Goal: Use online tool/utility: Utilize a website feature to perform a specific function

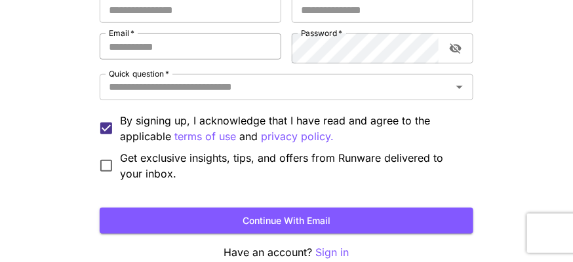
scroll to position [197, 0]
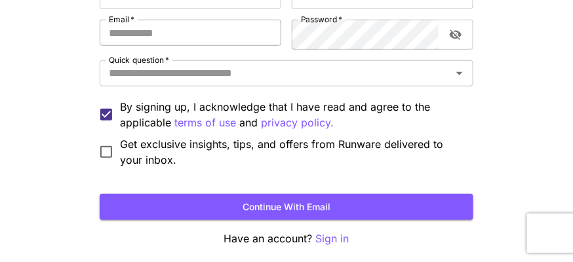
click at [168, 46] on input "Email   *" at bounding box center [191, 33] width 182 height 26
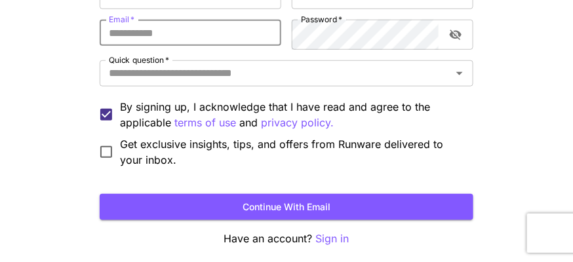
type input "**********"
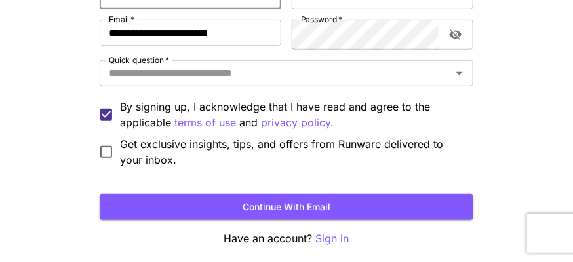
type input "******"
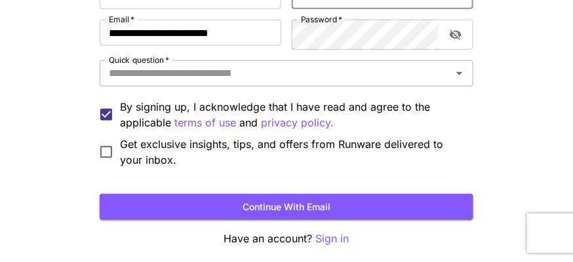
type input "****"
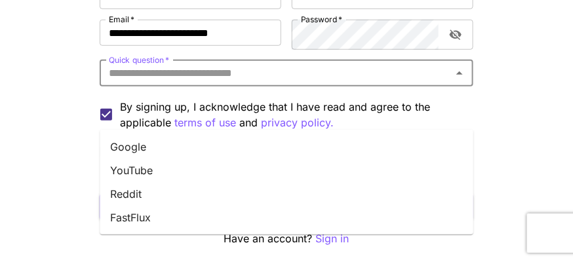
click at [286, 83] on input "Quick question   *" at bounding box center [276, 73] width 344 height 18
click at [266, 170] on li "YouTube" at bounding box center [287, 171] width 374 height 24
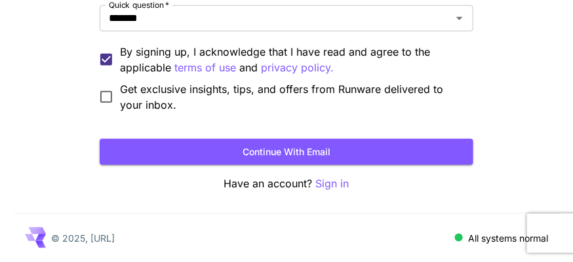
scroll to position [327, 0]
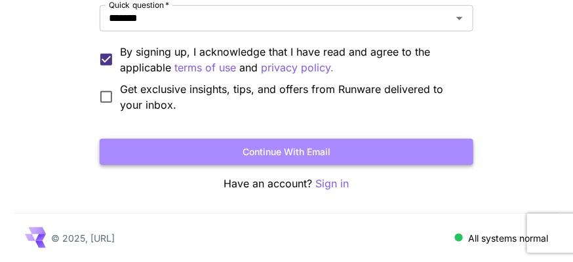
click at [266, 139] on button "Continue with email" at bounding box center [287, 152] width 374 height 27
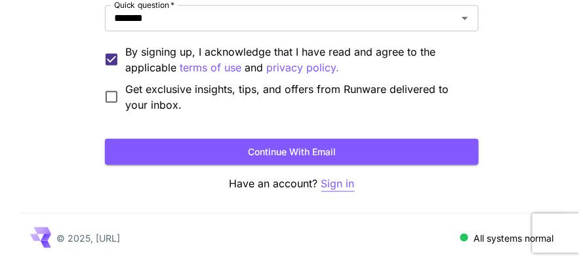
scroll to position [44, 0]
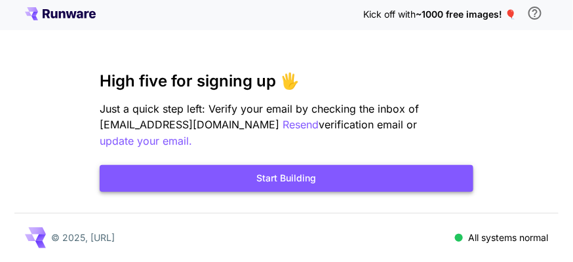
click at [334, 171] on button "Start Building" at bounding box center [287, 178] width 374 height 27
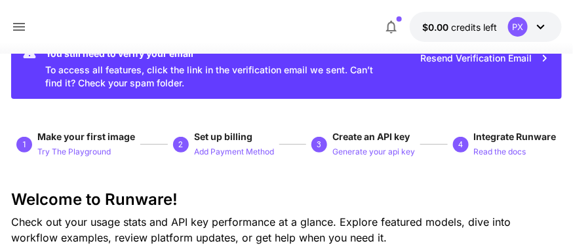
click at [533, 35] on icon at bounding box center [541, 27] width 16 height 16
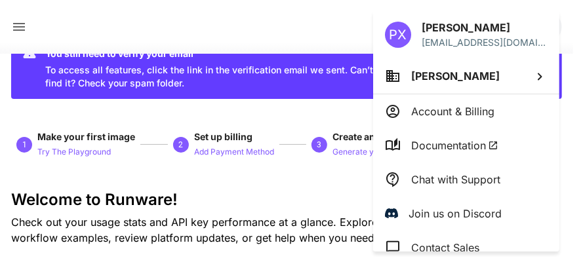
click at [292, 32] on div at bounding box center [291, 131] width 583 height 262
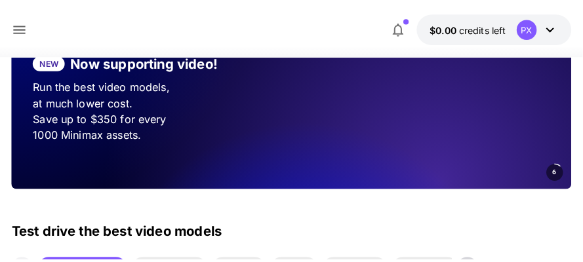
scroll to position [130, 0]
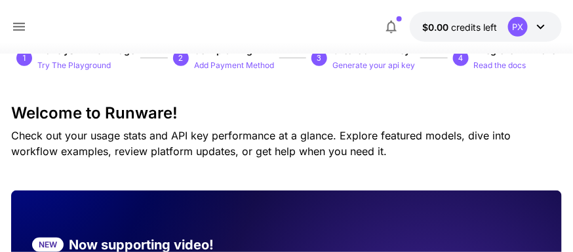
click at [19, 35] on icon at bounding box center [19, 27] width 16 height 16
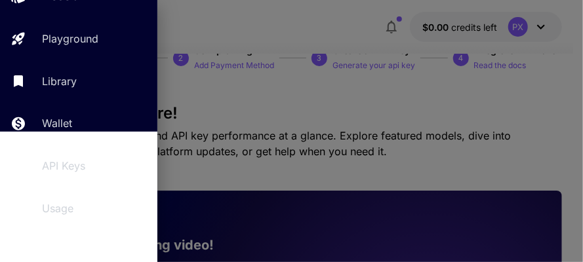
click at [305, 134] on div at bounding box center [291, 131] width 583 height 262
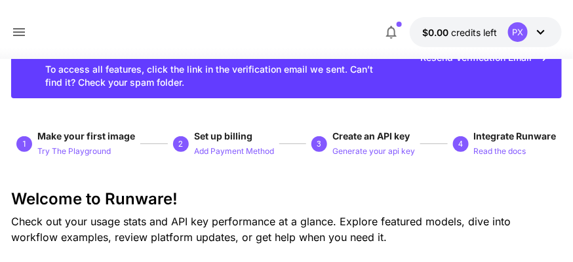
scroll to position [0, 0]
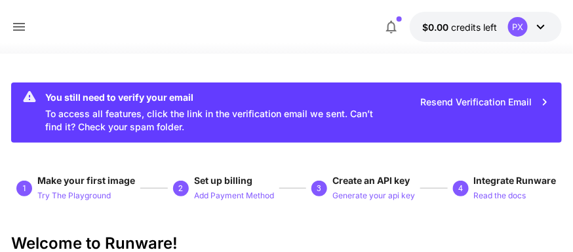
click at [92, 186] on span "Make your first image" at bounding box center [86, 180] width 98 height 11
click at [113, 203] on span "Make your first image Try The Playground" at bounding box center [86, 188] width 98 height 29
click at [86, 203] on button "Try The Playground" at bounding box center [73, 195] width 73 height 16
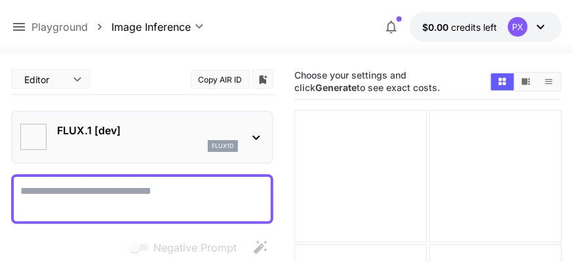
type input "**********"
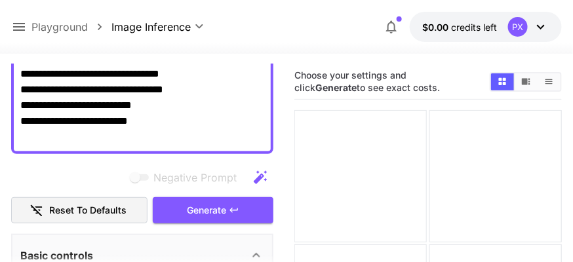
scroll to position [197, 0]
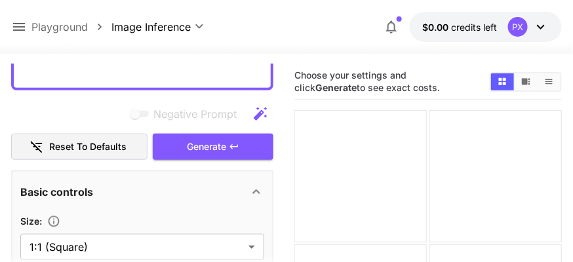
click at [184, 81] on textarea "**********" at bounding box center [142, 34] width 244 height 94
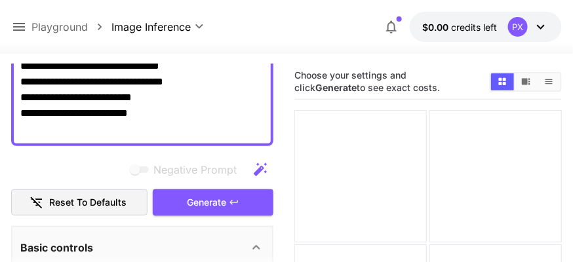
scroll to position [0, 0]
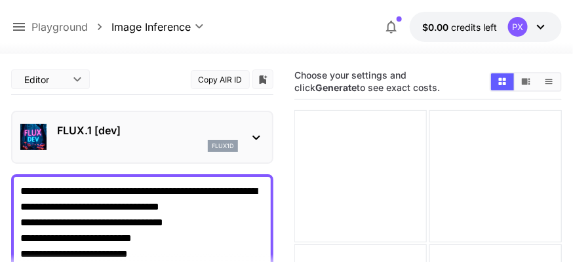
drag, startPoint x: 181, startPoint y: 101, endPoint x: 0, endPoint y: 51, distance: 187.6
paste textarea "**********"
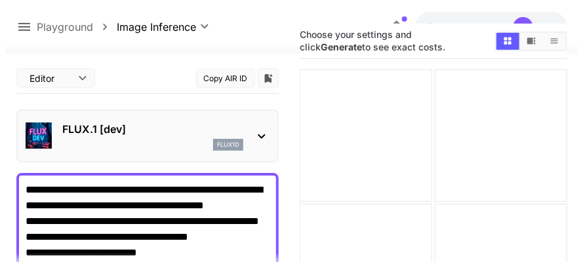
scroll to position [1, 0]
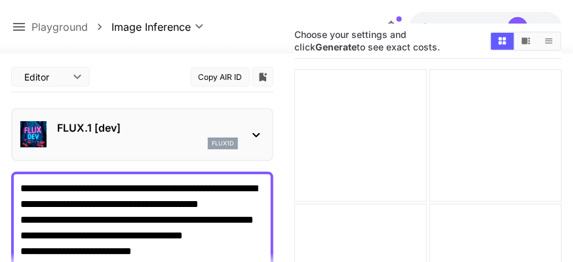
type textarea "**********"
click at [250, 143] on icon at bounding box center [256, 135] width 16 height 16
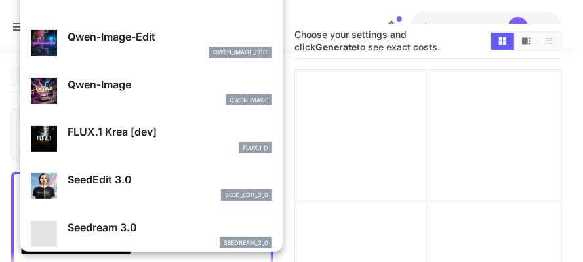
scroll to position [0, 0]
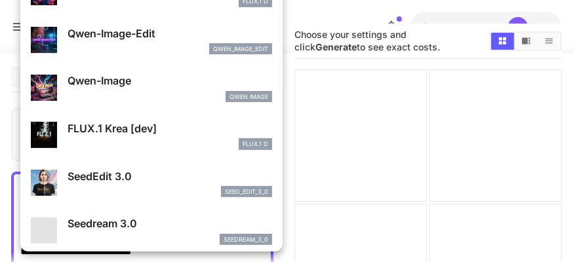
click at [333, 88] on div at bounding box center [291, 131] width 583 height 262
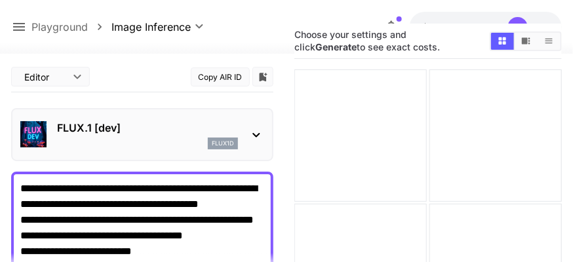
click at [216, 87] on button "Copy AIR ID" at bounding box center [220, 76] width 59 height 19
click at [72, 89] on body "**********" at bounding box center [286, 234] width 573 height 550
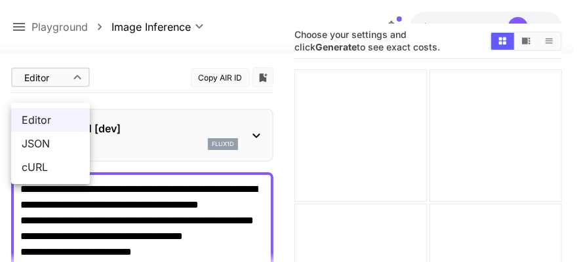
click at [72, 89] on div at bounding box center [291, 131] width 583 height 262
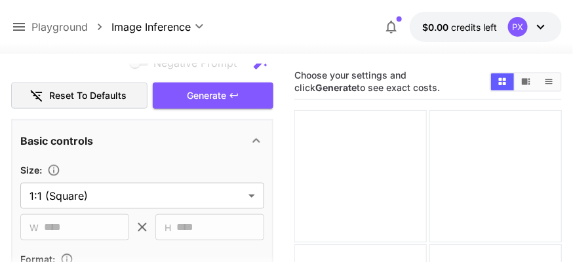
scroll to position [261, 0]
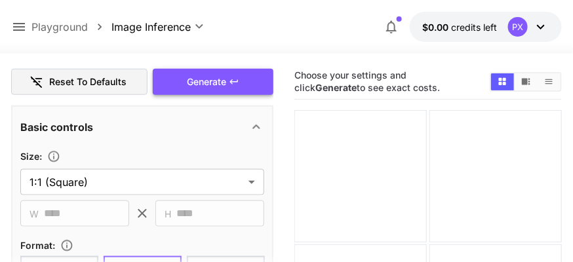
click at [184, 96] on button "Generate" at bounding box center [213, 82] width 121 height 27
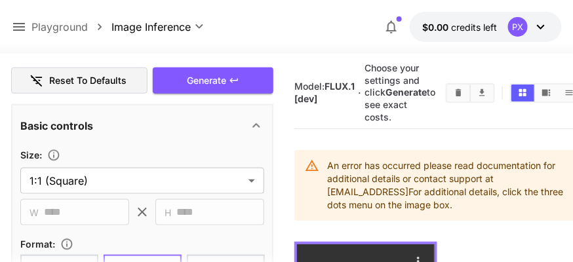
scroll to position [0, 0]
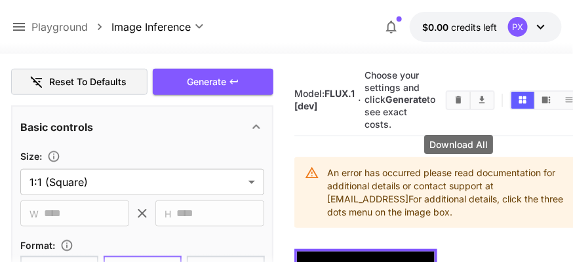
click at [470, 109] on hr at bounding box center [470, 100] width 1 height 17
click at [447, 109] on button "Clear Images" at bounding box center [458, 100] width 23 height 17
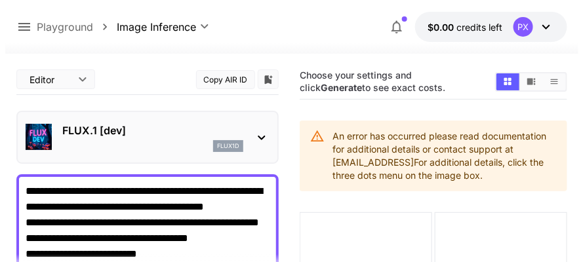
scroll to position [65, 0]
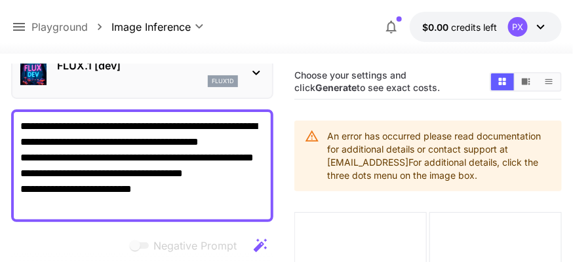
click at [250, 81] on icon at bounding box center [256, 73] width 16 height 16
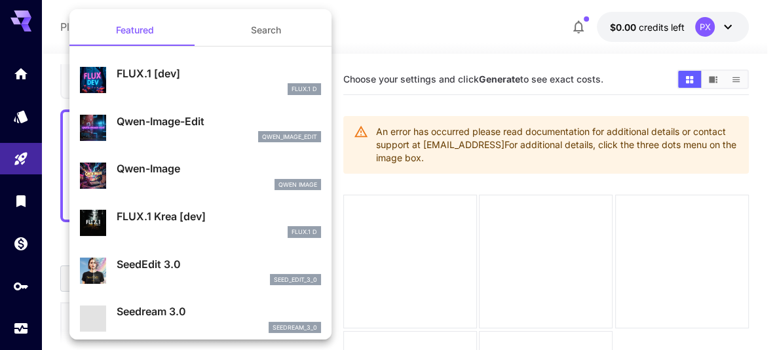
click at [246, 36] on button "Search" at bounding box center [266, 29] width 131 height 31
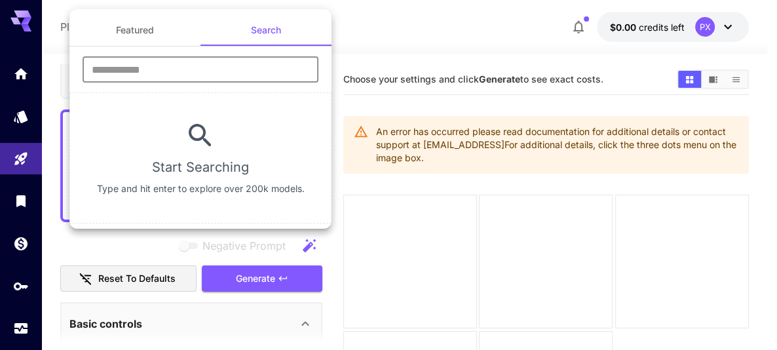
click at [183, 74] on input "text" at bounding box center [201, 69] width 236 height 26
click at [185, 76] on input "text" at bounding box center [201, 69] width 236 height 26
click at [201, 185] on section "Start Searching Type and hit enter to explore over 200k models." at bounding box center [200, 157] width 262 height 131
